Goal: Communication & Community: Participate in discussion

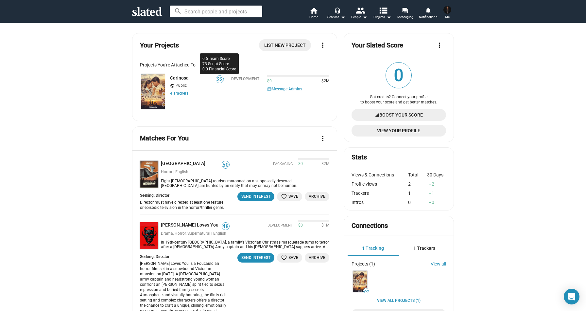
click at [219, 78] on span "22" at bounding box center [219, 79] width 7 height 7
click at [404, 10] on mat-icon "forum" at bounding box center [405, 10] width 6 height 6
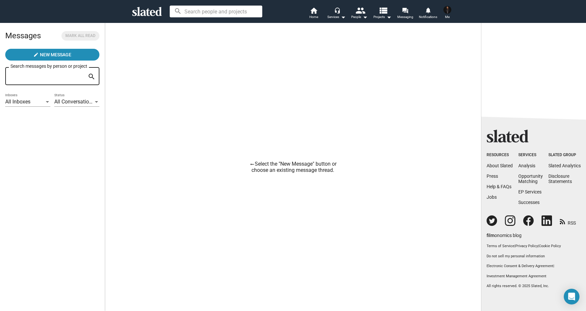
click at [251, 165] on mat-icon "arrow_right_alt" at bounding box center [252, 164] width 5 height 5
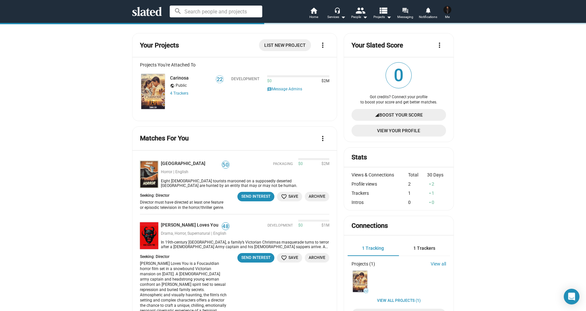
click at [402, 14] on span "Messaging" at bounding box center [406, 17] width 16 height 8
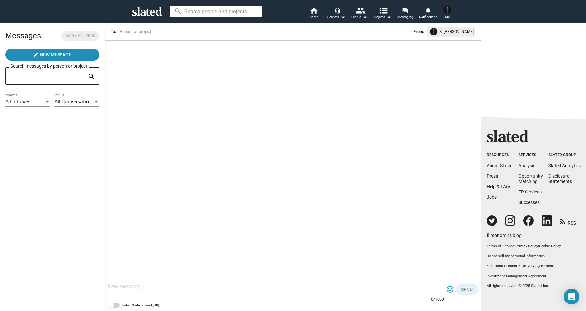
click at [43, 102] on div "All Inboxes" at bounding box center [24, 101] width 39 height 7
click at [87, 103] on div at bounding box center [293, 155] width 586 height 311
click at [87, 103] on span "All Conversations" at bounding box center [74, 101] width 40 height 6
click at [101, 164] on div at bounding box center [293, 155] width 586 height 311
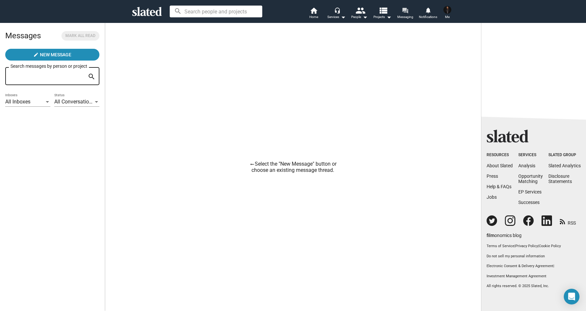
click at [408, 16] on span "Messaging" at bounding box center [406, 17] width 16 height 8
click at [406, 9] on mat-icon "forum" at bounding box center [405, 10] width 6 height 6
click at [572, 297] on icon "Open Intercom Messenger" at bounding box center [572, 296] width 8 height 9
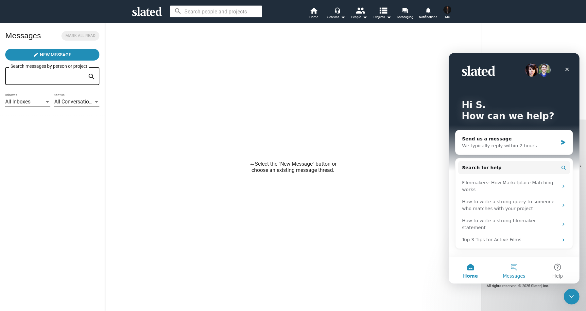
click at [517, 266] on button "Messages" at bounding box center [514, 270] width 44 height 26
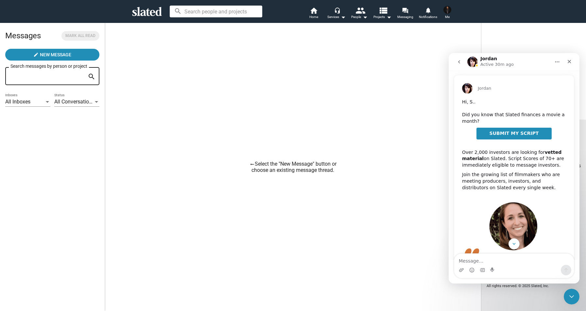
scroll to position [35, 0]
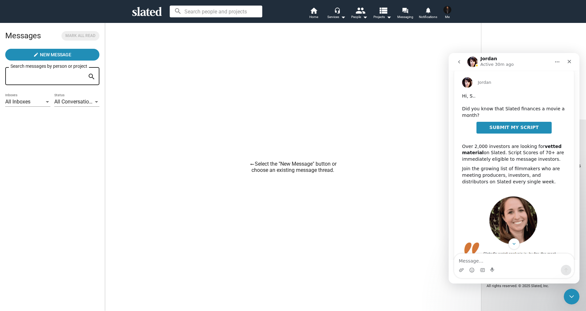
click at [459, 58] on button "go back" at bounding box center [459, 62] width 12 height 12
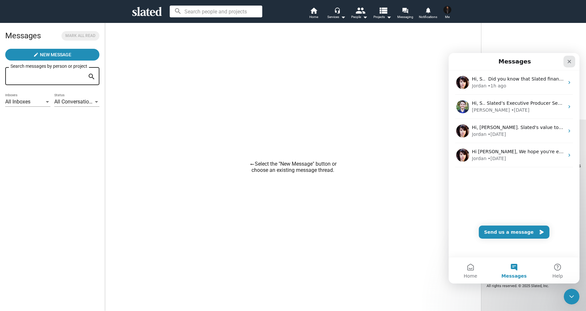
click at [568, 61] on icon "Close" at bounding box center [569, 61] width 5 height 5
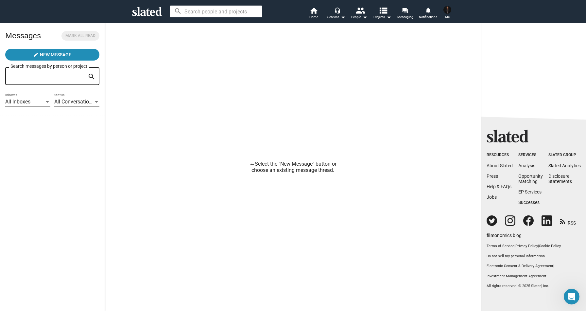
click at [145, 11] on icon at bounding box center [147, 11] width 30 height 9
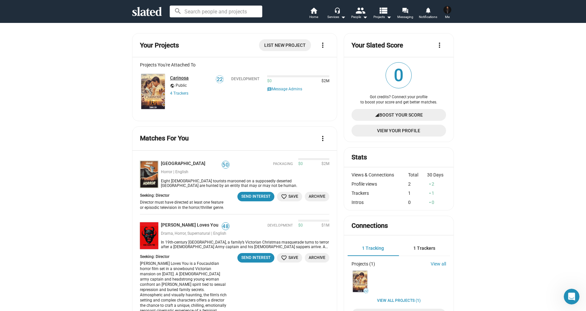
click at [180, 78] on link "Carinosa" at bounding box center [179, 77] width 19 height 5
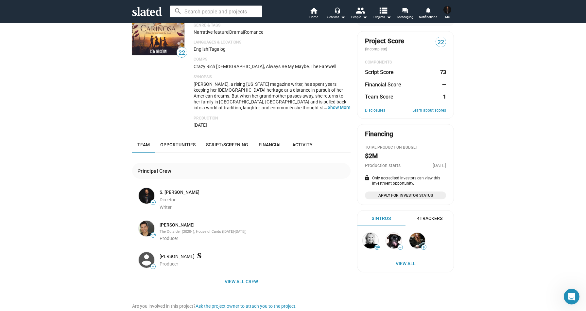
scroll to position [55, 0]
click at [424, 108] on link "Learn about scores" at bounding box center [430, 110] width 34 height 5
click at [186, 144] on span "Opportunities" at bounding box center [177, 144] width 35 height 5
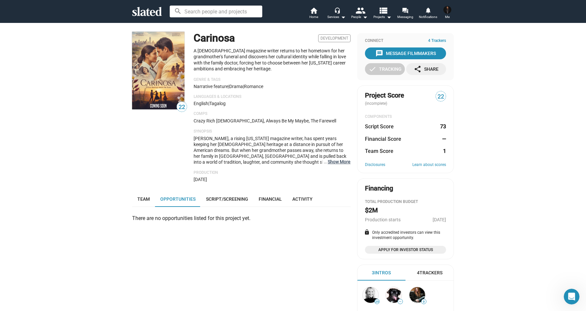
click at [344, 162] on button "… Show More" at bounding box center [339, 162] width 23 height 6
